Goal: Information Seeking & Learning: Learn about a topic

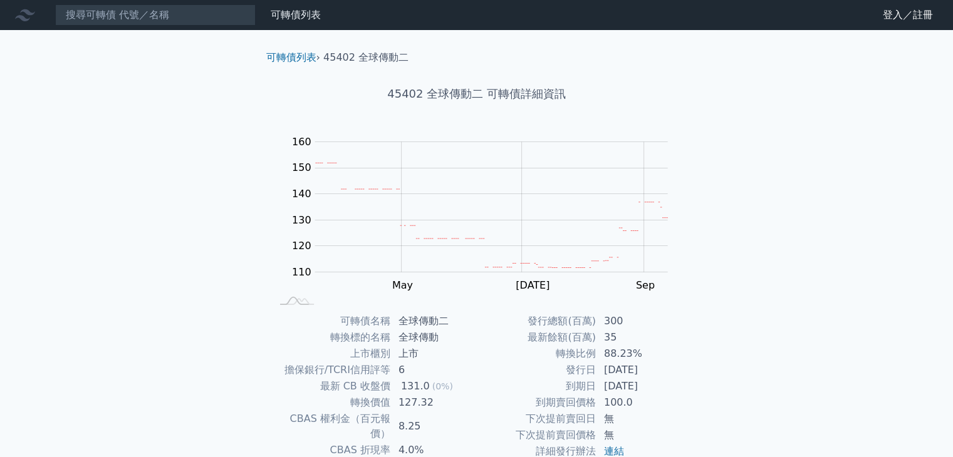
scroll to position [123, 0]
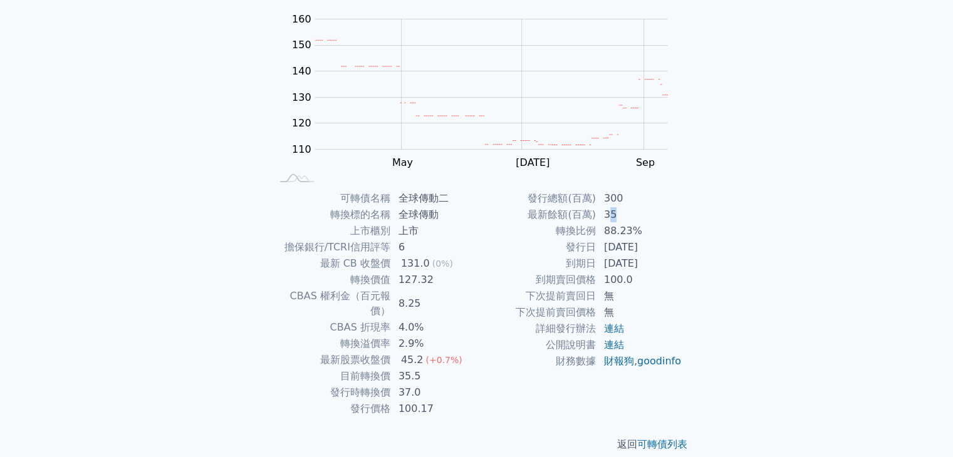
drag, startPoint x: 609, startPoint y: 216, endPoint x: 615, endPoint y: 219, distance: 6.5
click at [615, 219] on td "35" at bounding box center [640, 215] width 86 height 16
click at [617, 248] on td "[DATE]" at bounding box center [640, 247] width 86 height 16
drag, startPoint x: 605, startPoint y: 236, endPoint x: 624, endPoint y: 240, distance: 19.2
click at [624, 240] on tbody "發行總額(百萬) 300 最新餘額(百萬) 35 轉換比例 88.23% 發行日 [DATE] 到期日 [DATE] 到期賣回價格 100.0 下次提前賣回日…" at bounding box center [580, 280] width 206 height 179
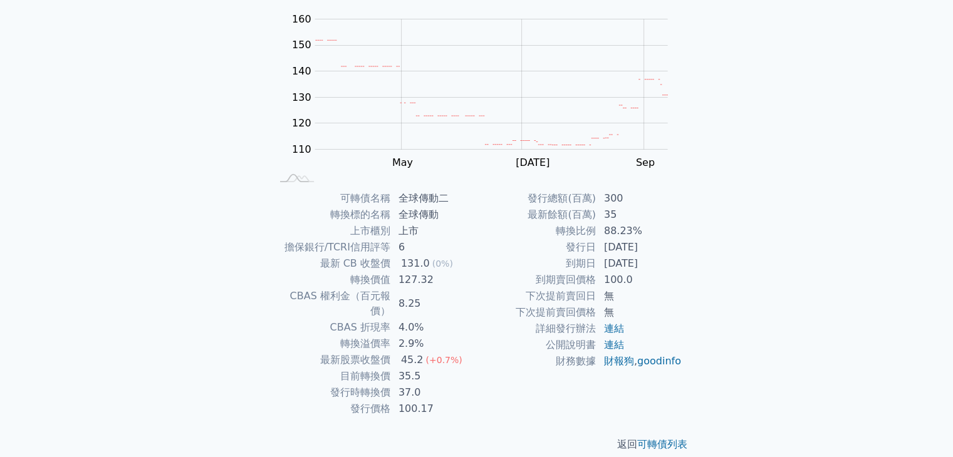
click at [629, 283] on td "100.0" at bounding box center [640, 280] width 86 height 16
drag, startPoint x: 605, startPoint y: 232, endPoint x: 635, endPoint y: 231, distance: 30.1
click at [634, 231] on td "88.23%" at bounding box center [640, 231] width 86 height 16
click at [654, 259] on td "[DATE]" at bounding box center [640, 264] width 86 height 16
drag, startPoint x: 402, startPoint y: 278, endPoint x: 429, endPoint y: 283, distance: 27.3
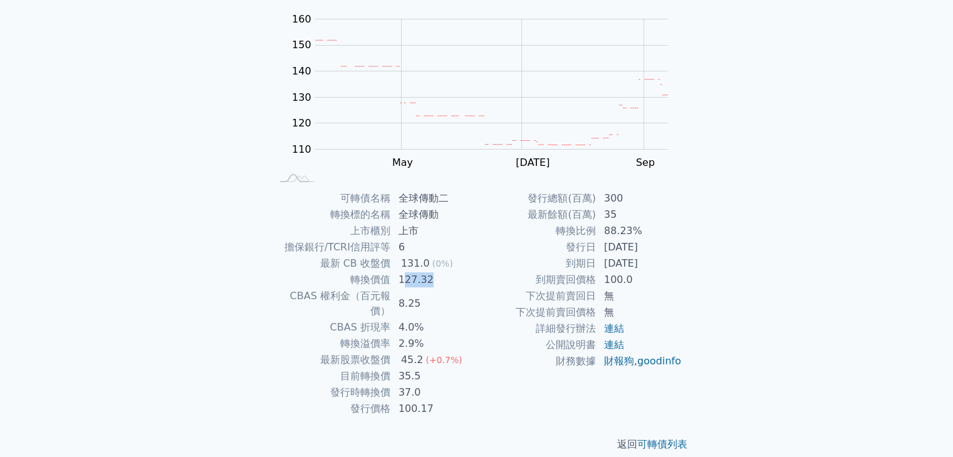
click at [429, 283] on td "127.32" at bounding box center [434, 280] width 86 height 16
click at [426, 291] on td "8.25" at bounding box center [434, 303] width 86 height 31
drag, startPoint x: 400, startPoint y: 296, endPoint x: 417, endPoint y: 301, distance: 17.6
click at [417, 301] on td "8.25" at bounding box center [434, 303] width 86 height 31
click at [423, 336] on td "2.9%" at bounding box center [434, 344] width 86 height 16
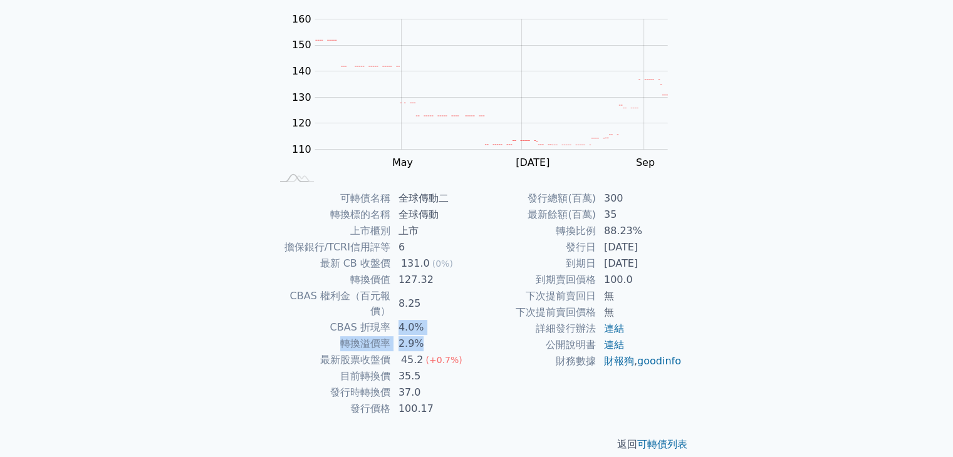
drag, startPoint x: 395, startPoint y: 311, endPoint x: 421, endPoint y: 326, distance: 30.0
click at [421, 326] on tbody "可轉債名稱 全球傳動二 轉換標的名稱 全球傳動 上市櫃別 上市 擔保銀行/TCRI信用評等 6 最新 CB 收盤價 131.0 (0%) 轉換價值 127.3…" at bounding box center [374, 304] width 206 height 227
click at [415, 353] on div "45.2" at bounding box center [413, 360] width 28 height 15
drag, startPoint x: 401, startPoint y: 347, endPoint x: 389, endPoint y: 362, distance: 19.6
click at [389, 362] on tbody "可轉債名稱 全球傳動二 轉換標的名稱 全球傳動 上市櫃別 上市 擔保銀行/TCRI信用評等 6 最新 CB 收盤價 131.0 (0%) 轉換價值 127.3…" at bounding box center [374, 304] width 206 height 227
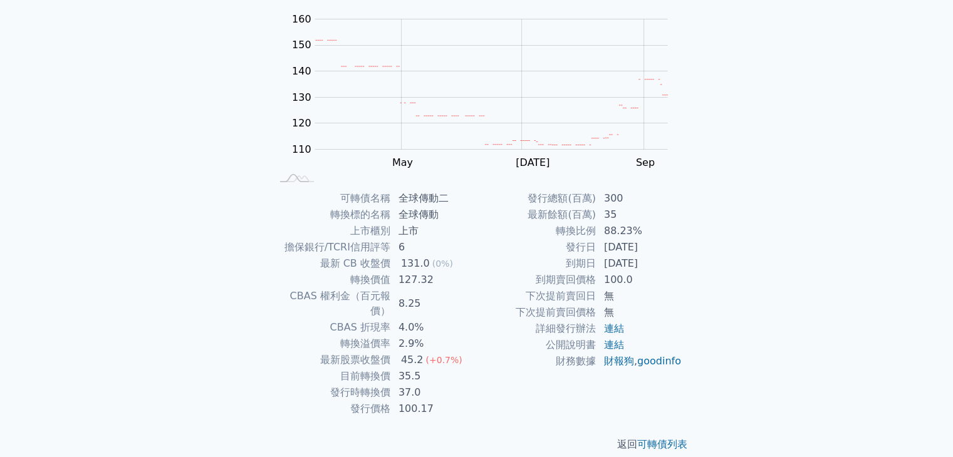
drag, startPoint x: 419, startPoint y: 392, endPoint x: 417, endPoint y: 383, distance: 8.9
click at [419, 401] on td "100.17" at bounding box center [434, 409] width 86 height 16
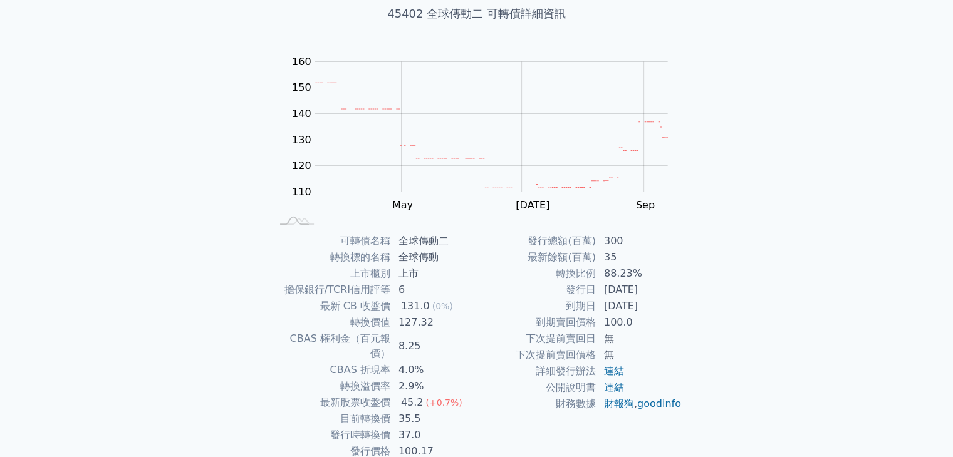
scroll to position [0, 0]
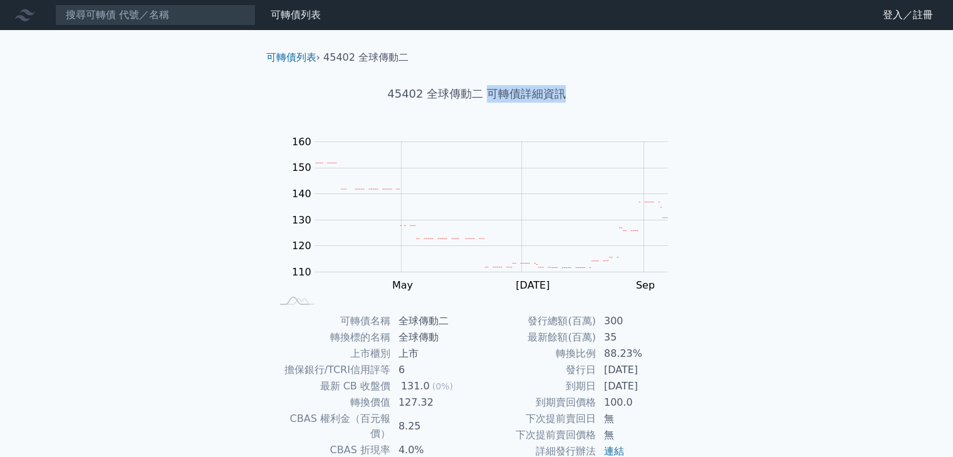
drag, startPoint x: 483, startPoint y: 91, endPoint x: 573, endPoint y: 96, distance: 90.3
click at [573, 96] on h1 "45402 全球傳動二 可轉債詳細資訊" at bounding box center [476, 94] width 441 height 18
